Goal: Task Accomplishment & Management: Manage account settings

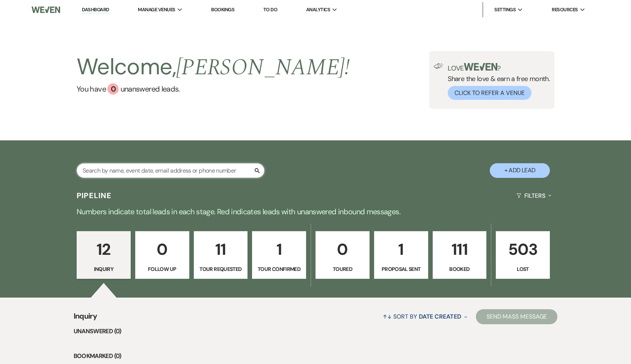
click at [194, 172] on input "text" at bounding box center [171, 170] width 188 height 15
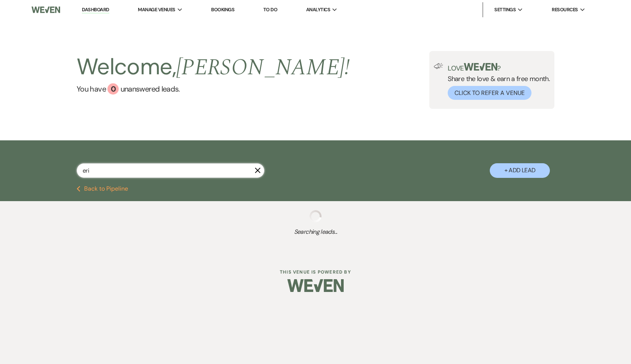
type input "[PERSON_NAME]"
select select "8"
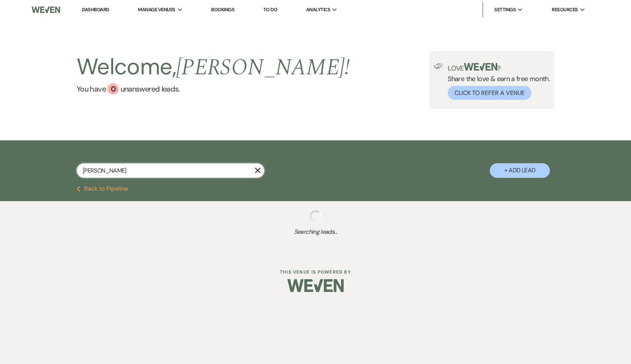
select select "8"
select select "5"
select select "8"
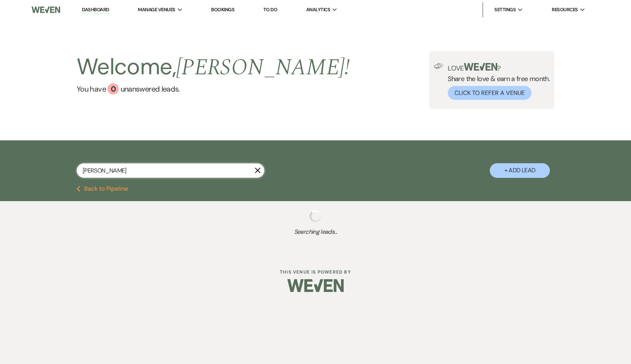
select select "10"
select select "8"
select select "7"
select select "8"
select select "7"
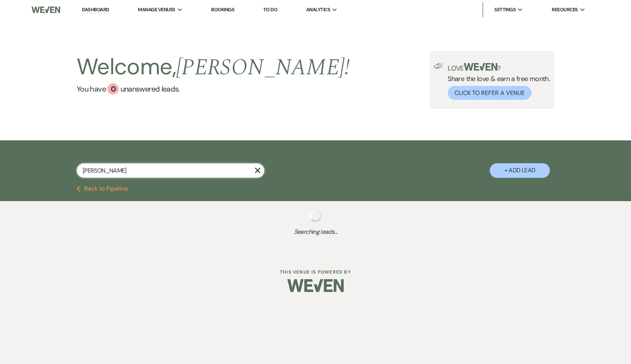
select select "8"
select select "4"
select select "8"
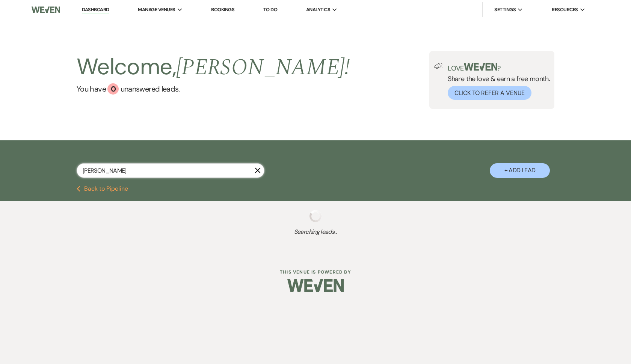
select select "5"
select select "8"
select select "5"
select select "8"
select select "5"
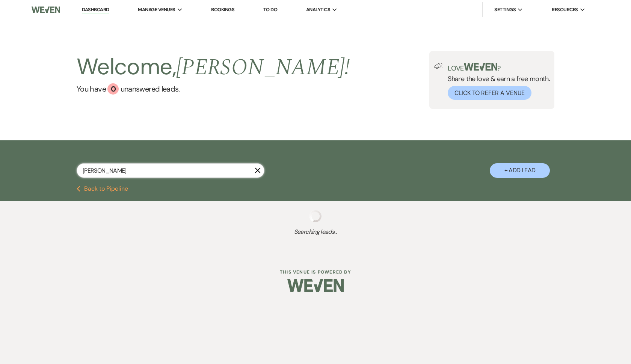
select select "8"
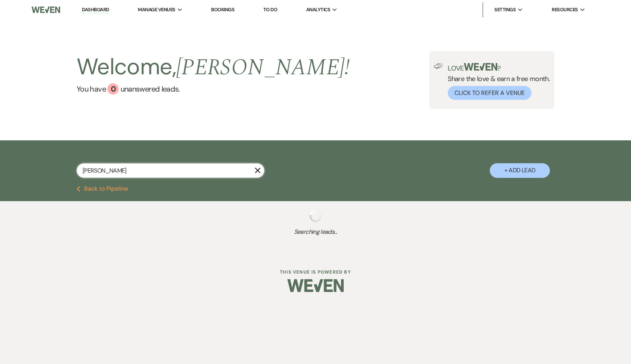
select select "5"
select select "8"
select select "5"
type input "[PERSON_NAME]"
select select "8"
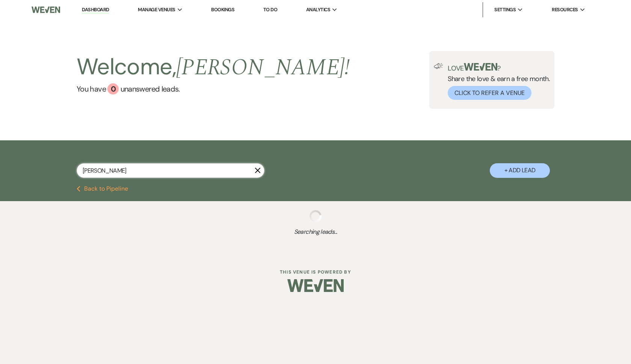
select select "8"
select select "5"
select select "8"
select select "10"
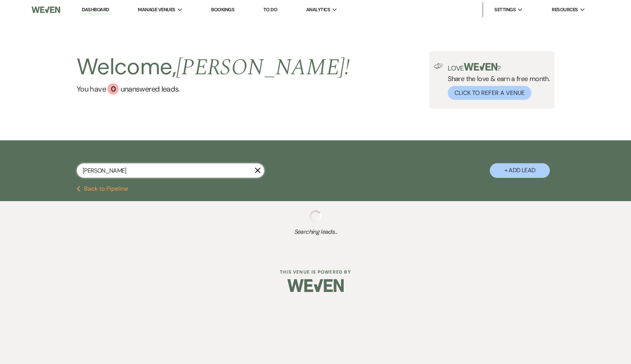
select select "8"
select select "7"
select select "8"
select select "4"
type input "[PERSON_NAME] and tro"
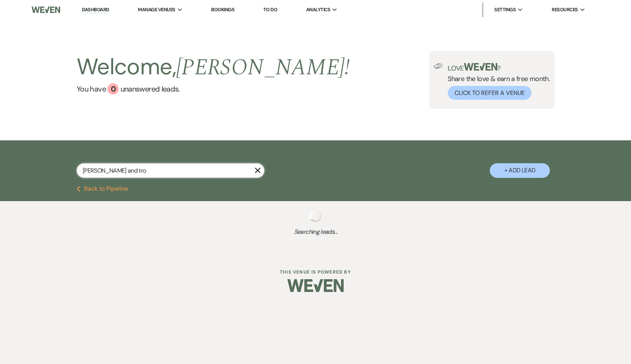
select select "8"
select select "5"
select select "8"
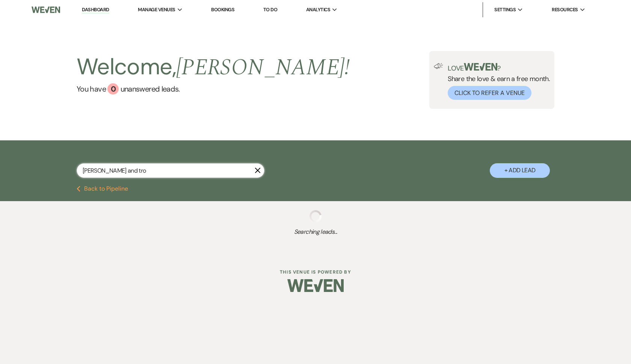
select select "10"
select select "8"
select select "7"
select select "8"
select select "4"
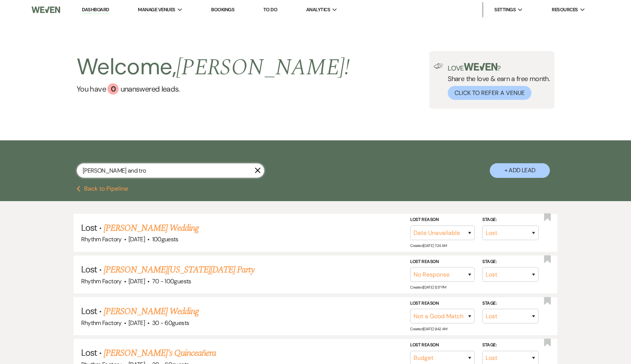
type input "[PERSON_NAME] and [PERSON_NAME]"
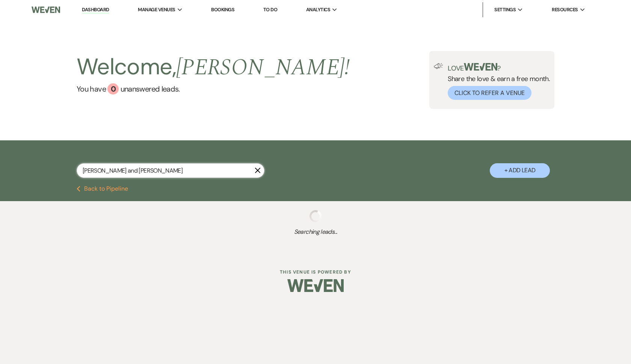
select select "8"
select select "5"
select select "8"
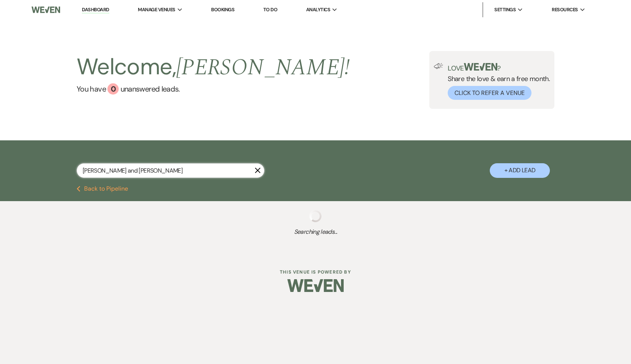
select select "10"
select select "8"
select select "7"
select select "8"
select select "4"
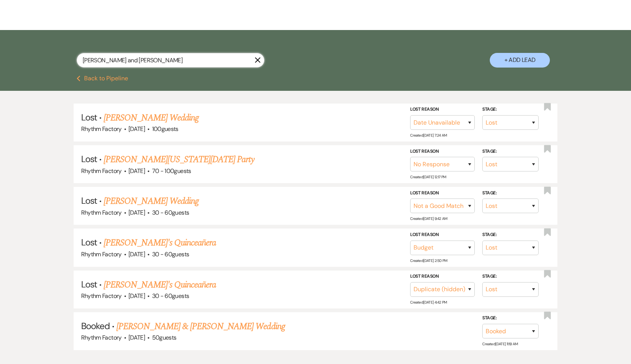
scroll to position [111, 0]
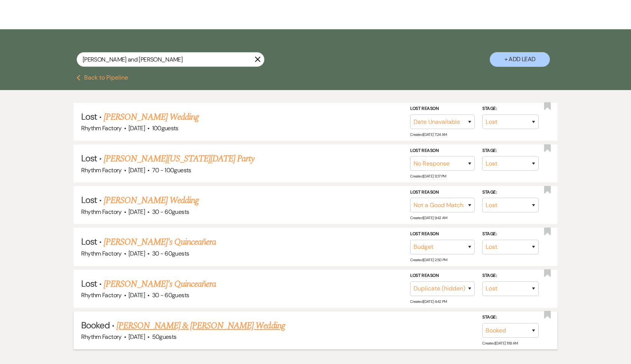
click at [167, 324] on link "[PERSON_NAME] & [PERSON_NAME] Wedding" at bounding box center [200, 326] width 168 height 14
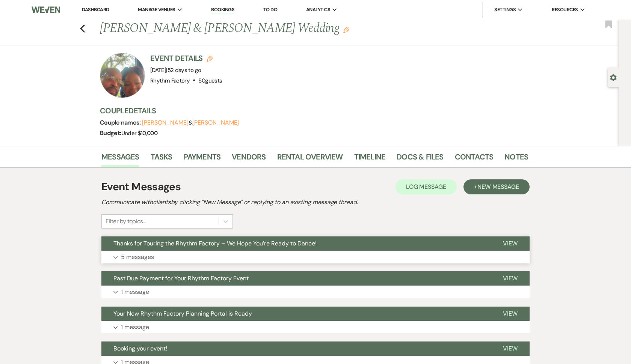
click at [139, 257] on p "5 messages" at bounding box center [137, 257] width 33 height 10
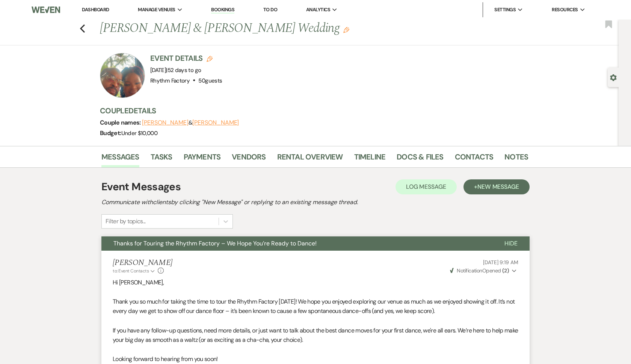
click at [86, 26] on div "Previous [PERSON_NAME] & [PERSON_NAME] Wedding Edit Bookmark" at bounding box center [307, 33] width 622 height 26
click at [81, 27] on icon "Previous" at bounding box center [83, 28] width 6 height 9
select select "8"
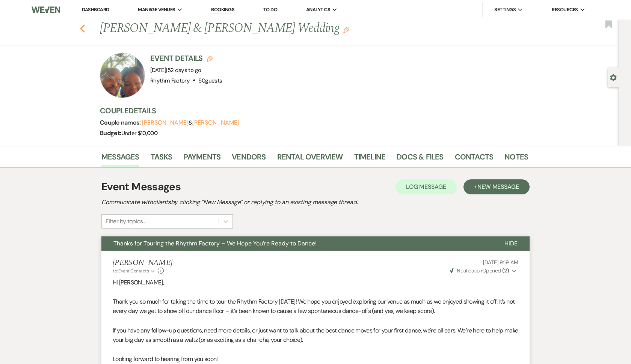
select select "5"
select select "8"
select select "10"
select select "8"
select select "7"
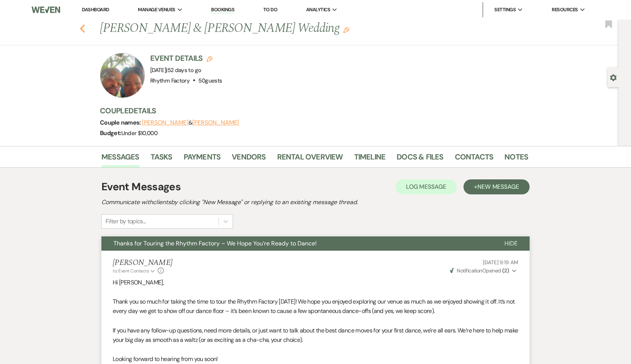
select select "8"
select select "4"
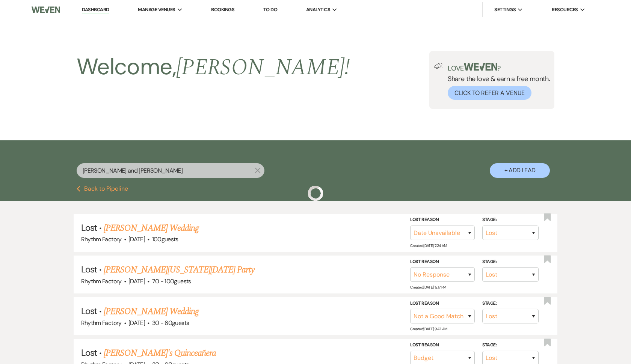
scroll to position [111, 0]
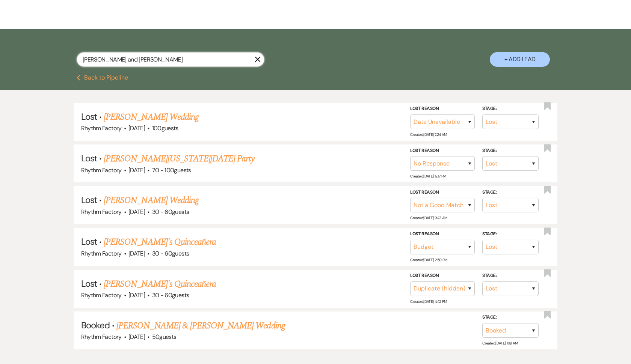
click at [125, 59] on input "[PERSON_NAME] and [PERSON_NAME]" at bounding box center [171, 59] width 188 height 15
type input "[PERSON_NAME]"
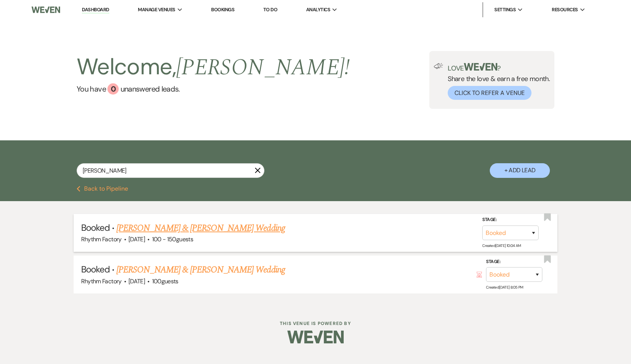
click at [155, 230] on link "[PERSON_NAME] & [PERSON_NAME] Wedding" at bounding box center [200, 228] width 168 height 14
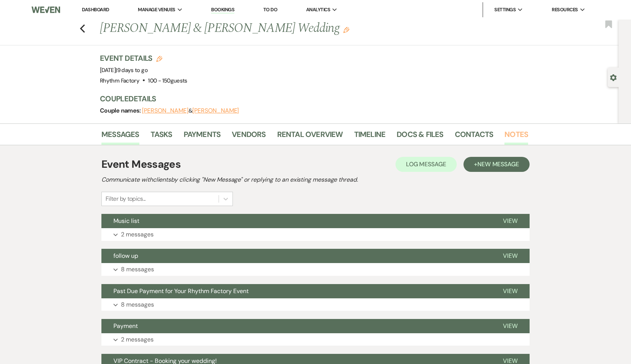
click at [519, 134] on link "Notes" at bounding box center [516, 136] width 24 height 17
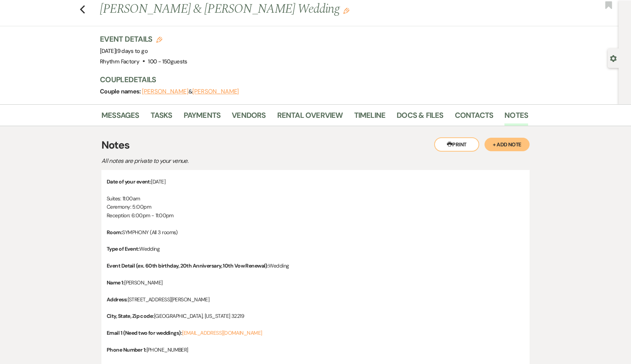
scroll to position [15, 0]
